Goal: Task Accomplishment & Management: Use online tool/utility

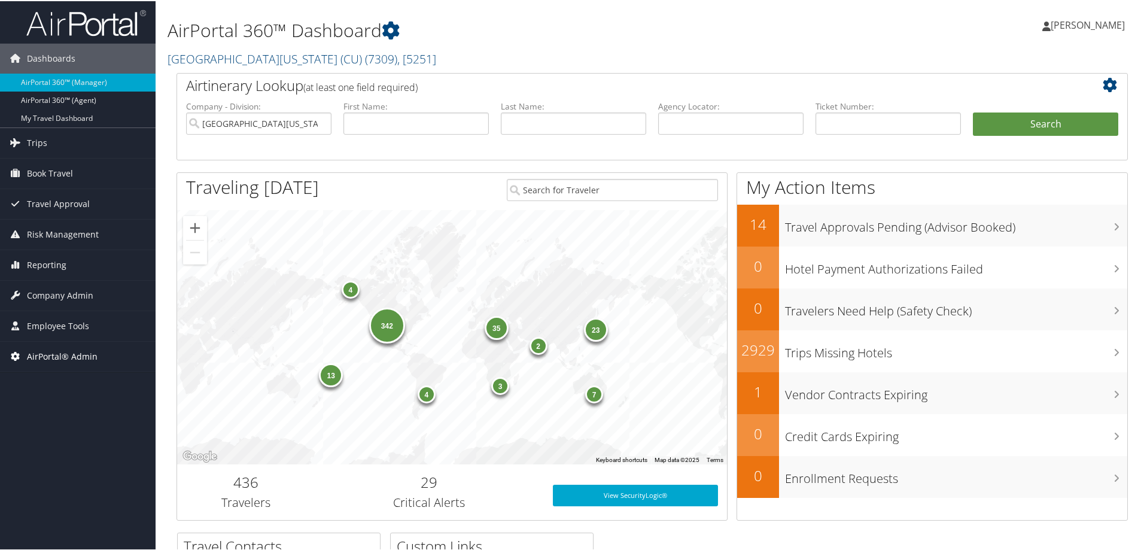
click at [65, 349] on span "AirPortal® Admin" at bounding box center [62, 355] width 71 height 30
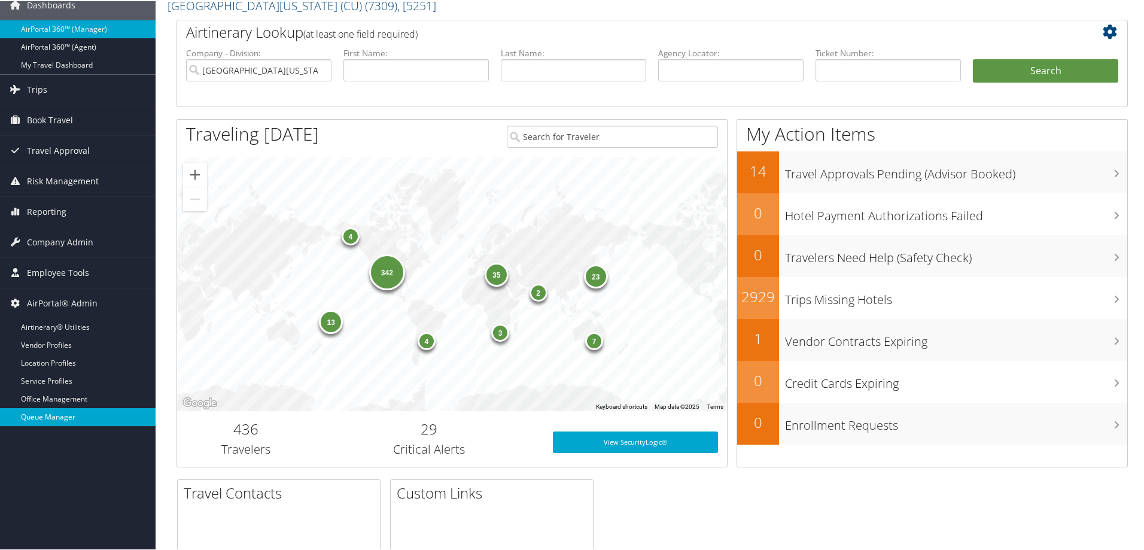
scroll to position [80, 0]
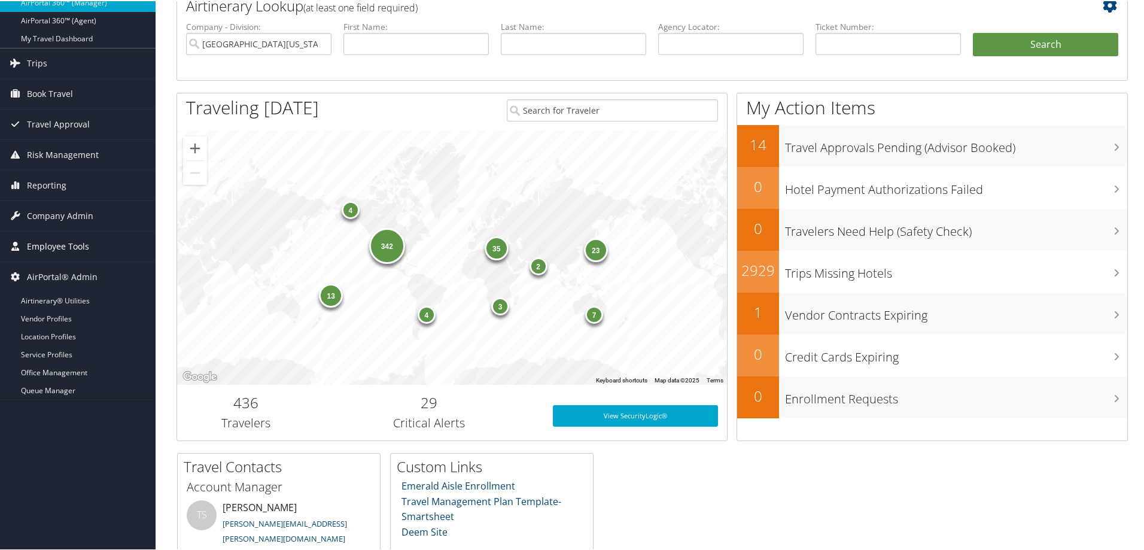
click at [88, 245] on span "Employee Tools" at bounding box center [58, 245] width 62 height 30
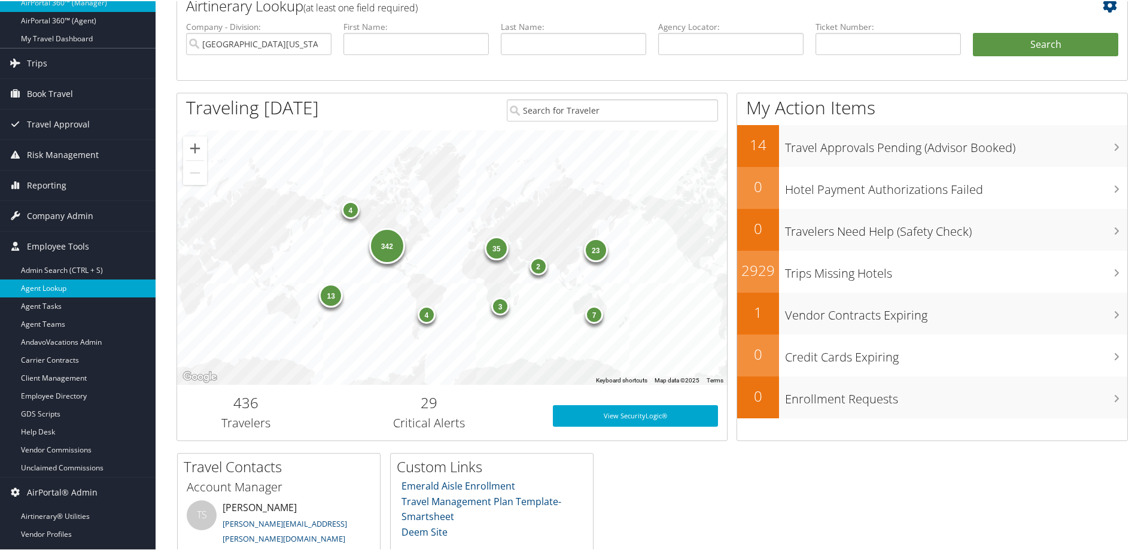
click at [96, 290] on link "Agent Lookup" at bounding box center [78, 287] width 156 height 18
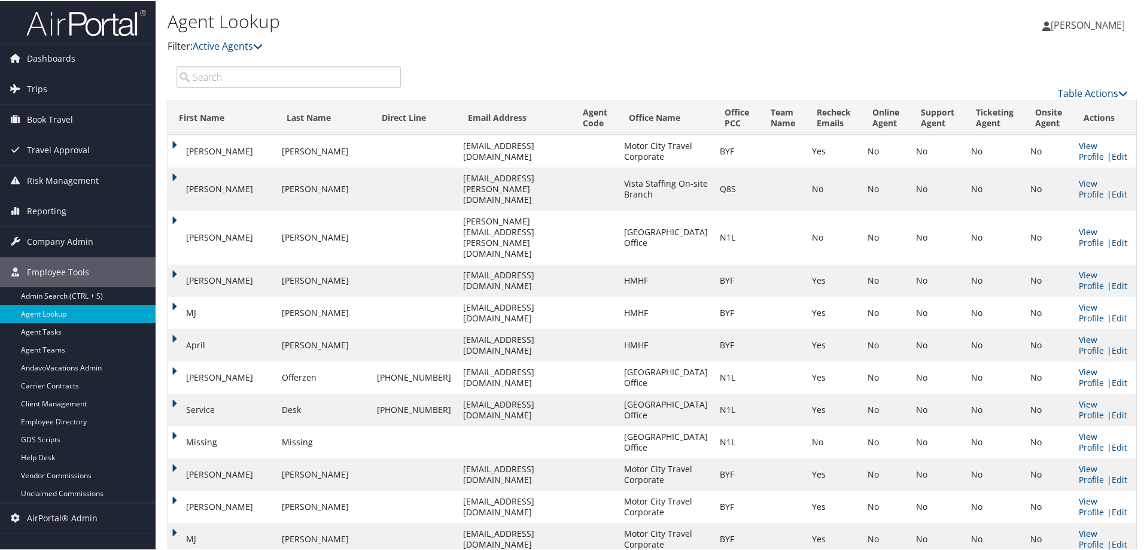
click at [324, 77] on input "search" at bounding box center [288, 76] width 224 height 22
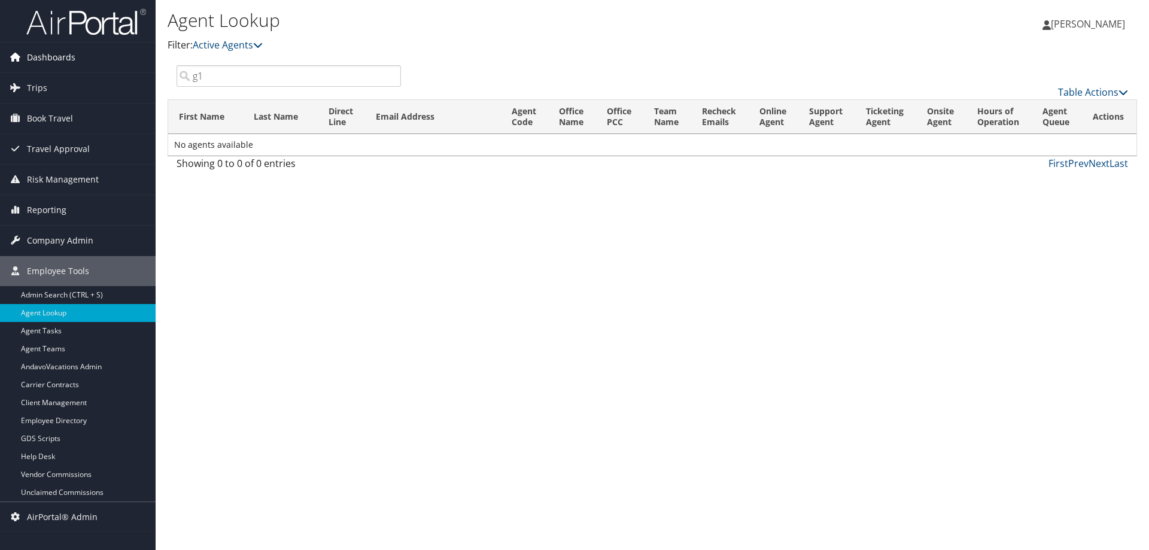
drag, startPoint x: 270, startPoint y: 77, endPoint x: 19, endPoint y: 71, distance: 251.3
click at [19, 71] on div "Dashboards AirPortal 360™ (Manager) AirPortal 360™ (Agent) My Travel Dashboard …" at bounding box center [574, 275] width 1149 height 550
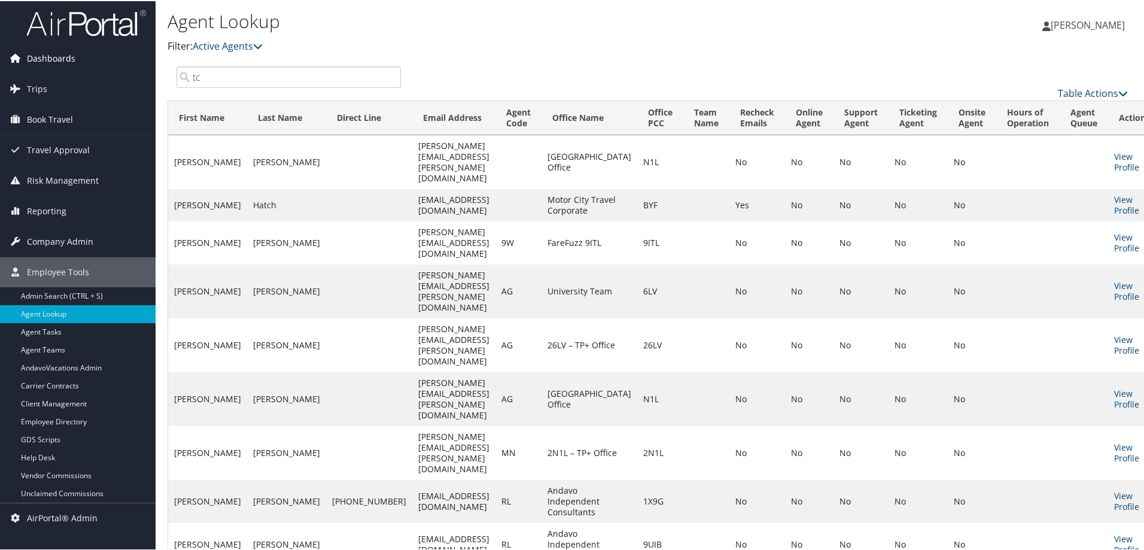
drag, startPoint x: 164, startPoint y: 68, endPoint x: 134, endPoint y: 61, distance: 30.8
click at [139, 66] on div "Dashboards AirPortal 360™ (Manager) AirPortal 360™ (Agent) My Travel Dashboard …" at bounding box center [574, 524] width 1149 height 1049
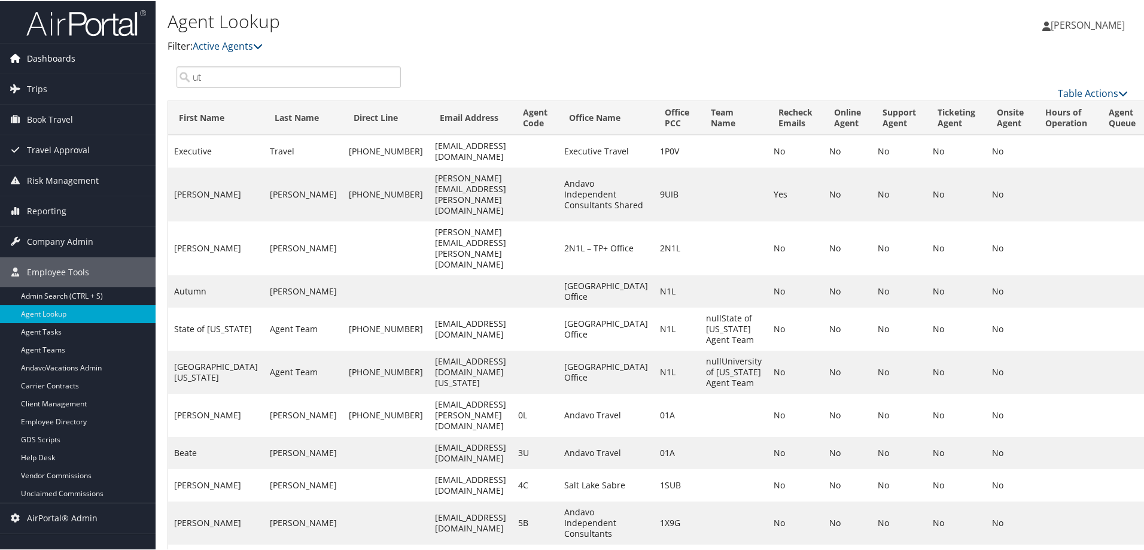
drag, startPoint x: 245, startPoint y: 74, endPoint x: 53, endPoint y: 61, distance: 192.5
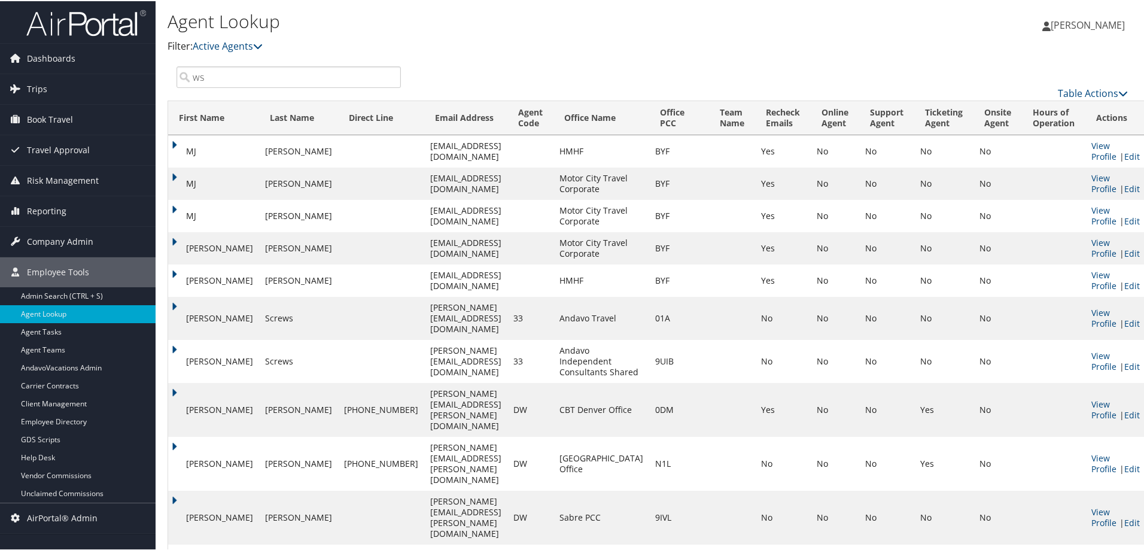
drag, startPoint x: 178, startPoint y: 75, endPoint x: -58, endPoint y: 62, distance: 236.0
click at [0, 62] on html "Menu Dashboards ► AirPortal 360™ (Manager) AirPortal 360™ (Agent) My Travel Das…" at bounding box center [574, 275] width 1149 height 550
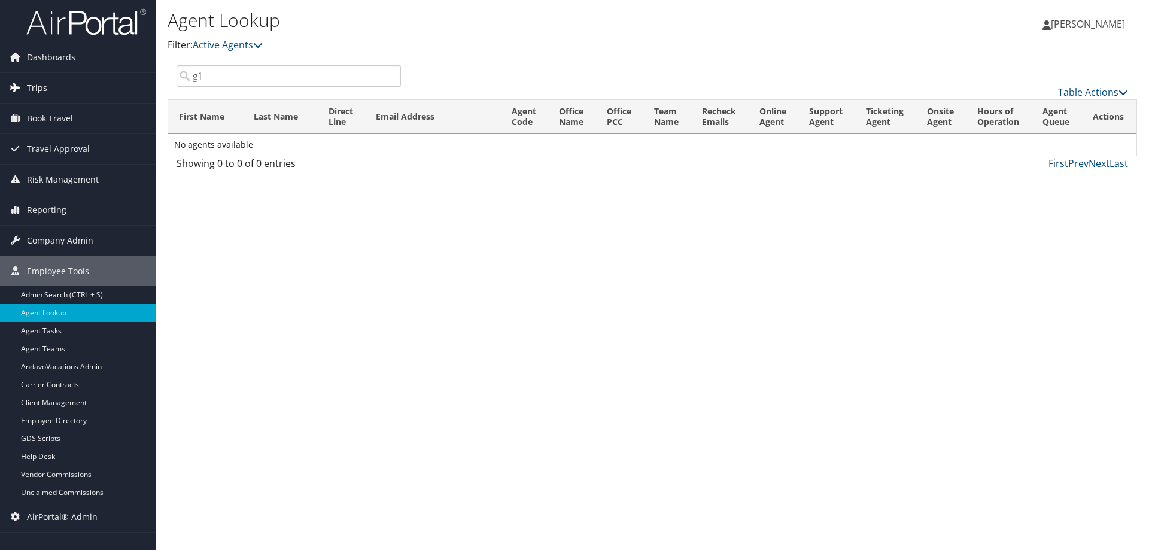
drag, startPoint x: 153, startPoint y: 80, endPoint x: 90, endPoint y: 74, distance: 63.7
click at [90, 74] on div "Dashboards AirPortal 360™ (Manager) AirPortal 360™ (Agent) My Travel Dashboard …" at bounding box center [574, 275] width 1149 height 550
type input "g1"
click at [1083, 26] on span "Dawn Meadows" at bounding box center [1088, 23] width 74 height 13
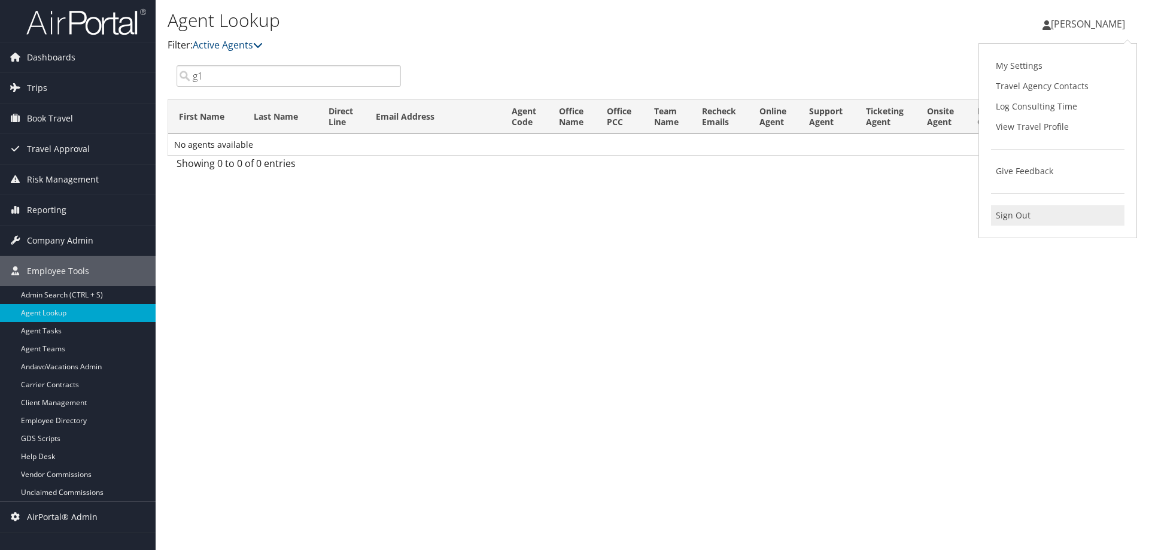
click at [1024, 224] on link "Sign Out" at bounding box center [1057, 215] width 133 height 20
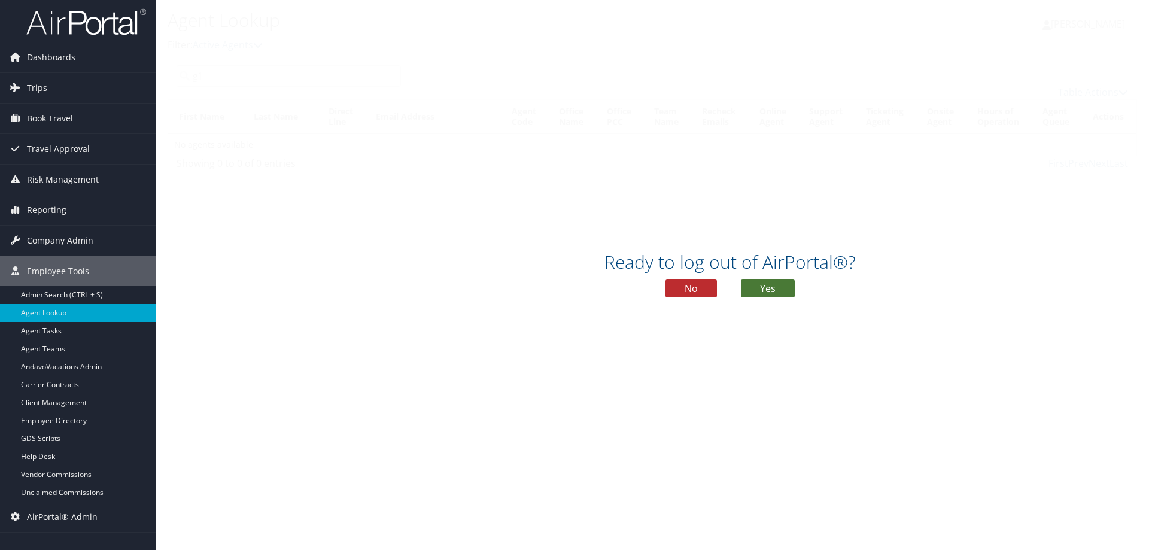
click at [769, 291] on button "Yes" at bounding box center [768, 288] width 54 height 18
